Goal: Find specific page/section: Find specific page/section

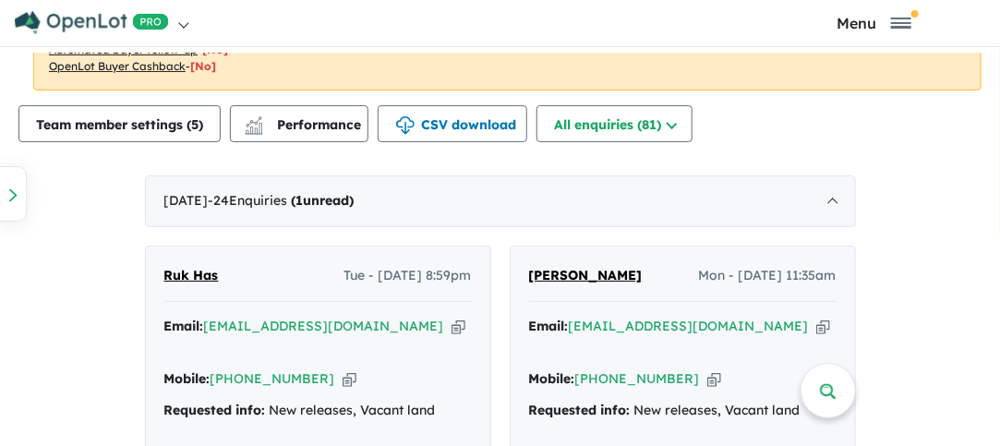
scroll to position [923, 0]
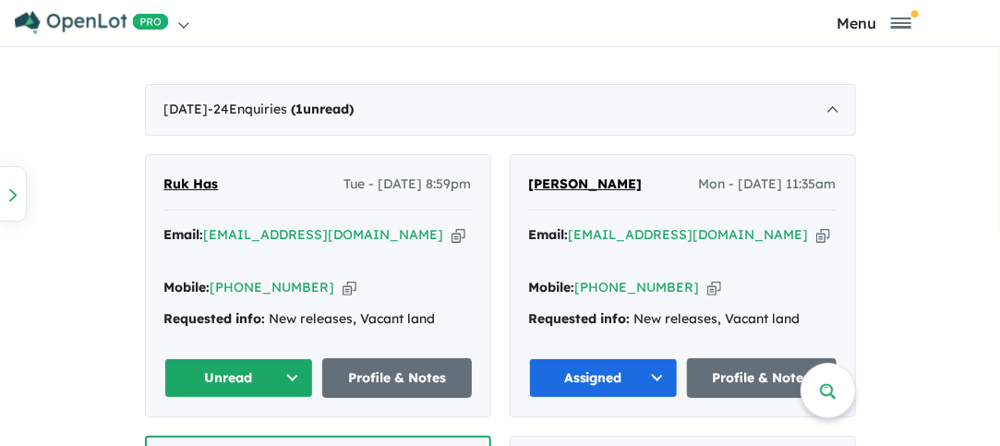
click at [342, 278] on icon "button" at bounding box center [349, 287] width 14 height 19
drag, startPoint x: 221, startPoint y: 184, endPoint x: 140, endPoint y: 181, distance: 80.4
copy span "Ruk Has"
click at [342, 278] on icon "button" at bounding box center [349, 287] width 14 height 19
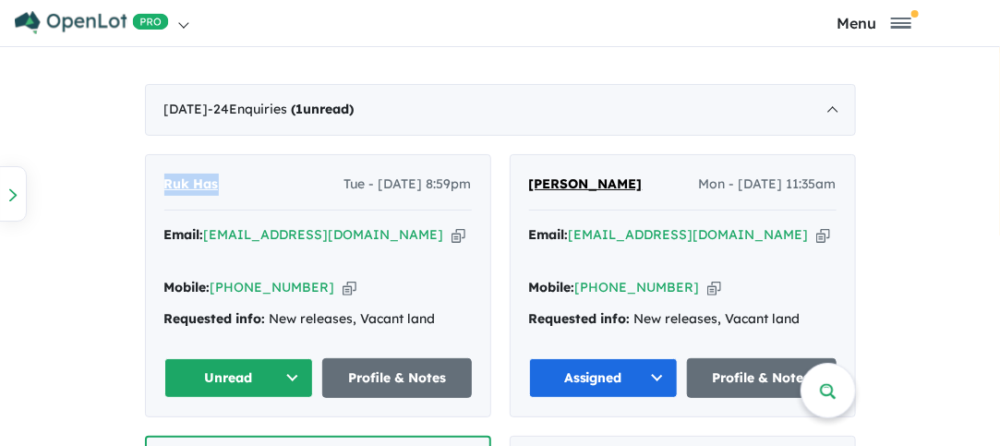
copy span "Ruk Has"
click at [451, 230] on icon "button" at bounding box center [458, 234] width 14 height 19
copy span "Ruk Has"
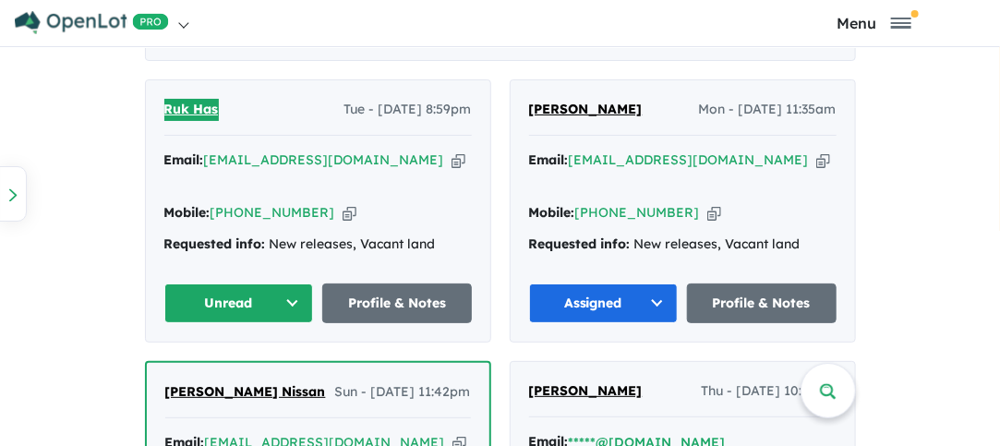
scroll to position [1015, 0]
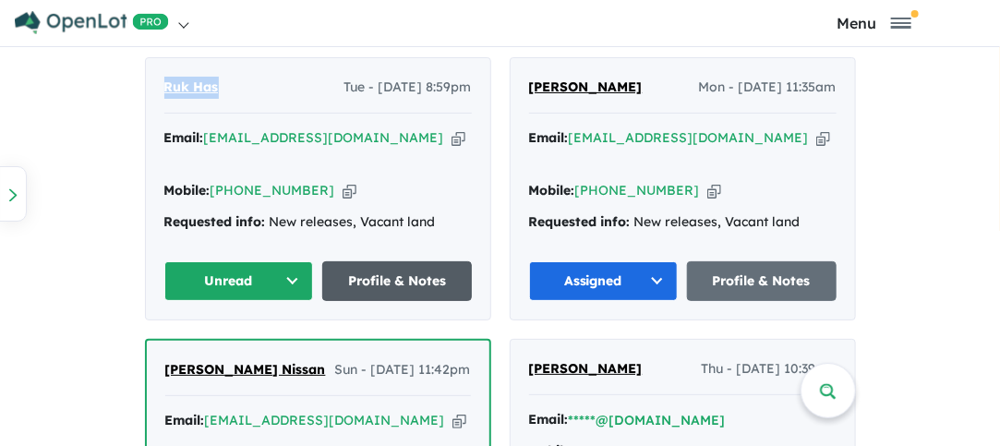
click at [388, 261] on link "Profile & Notes" at bounding box center [397, 281] width 150 height 40
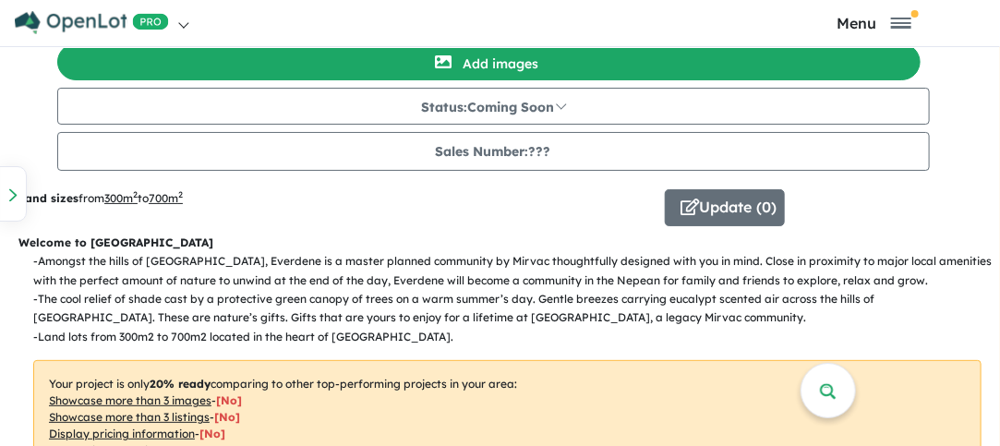
scroll to position [0, 0]
